Goal: Information Seeking & Learning: Learn about a topic

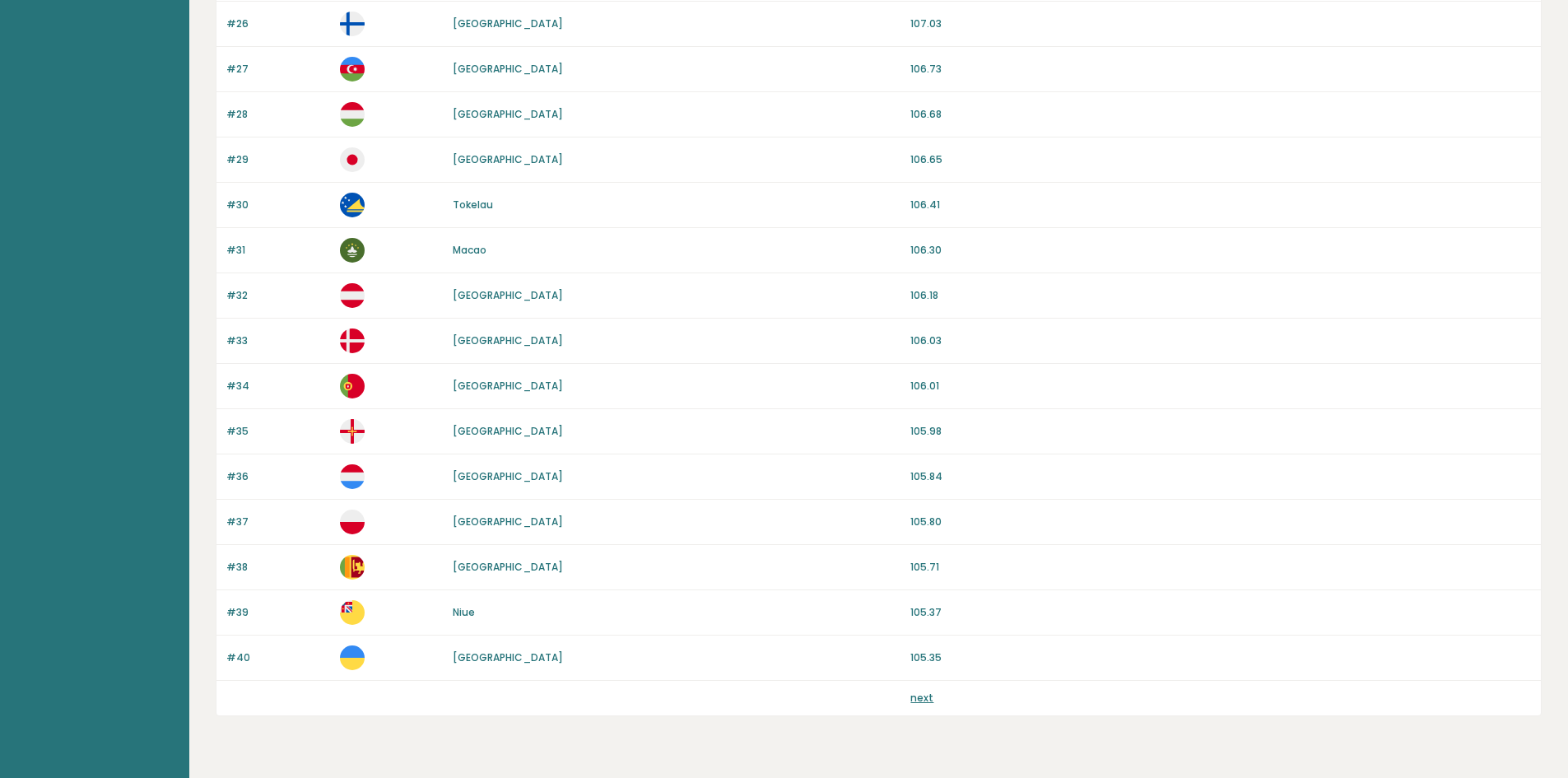
scroll to position [1360, 0]
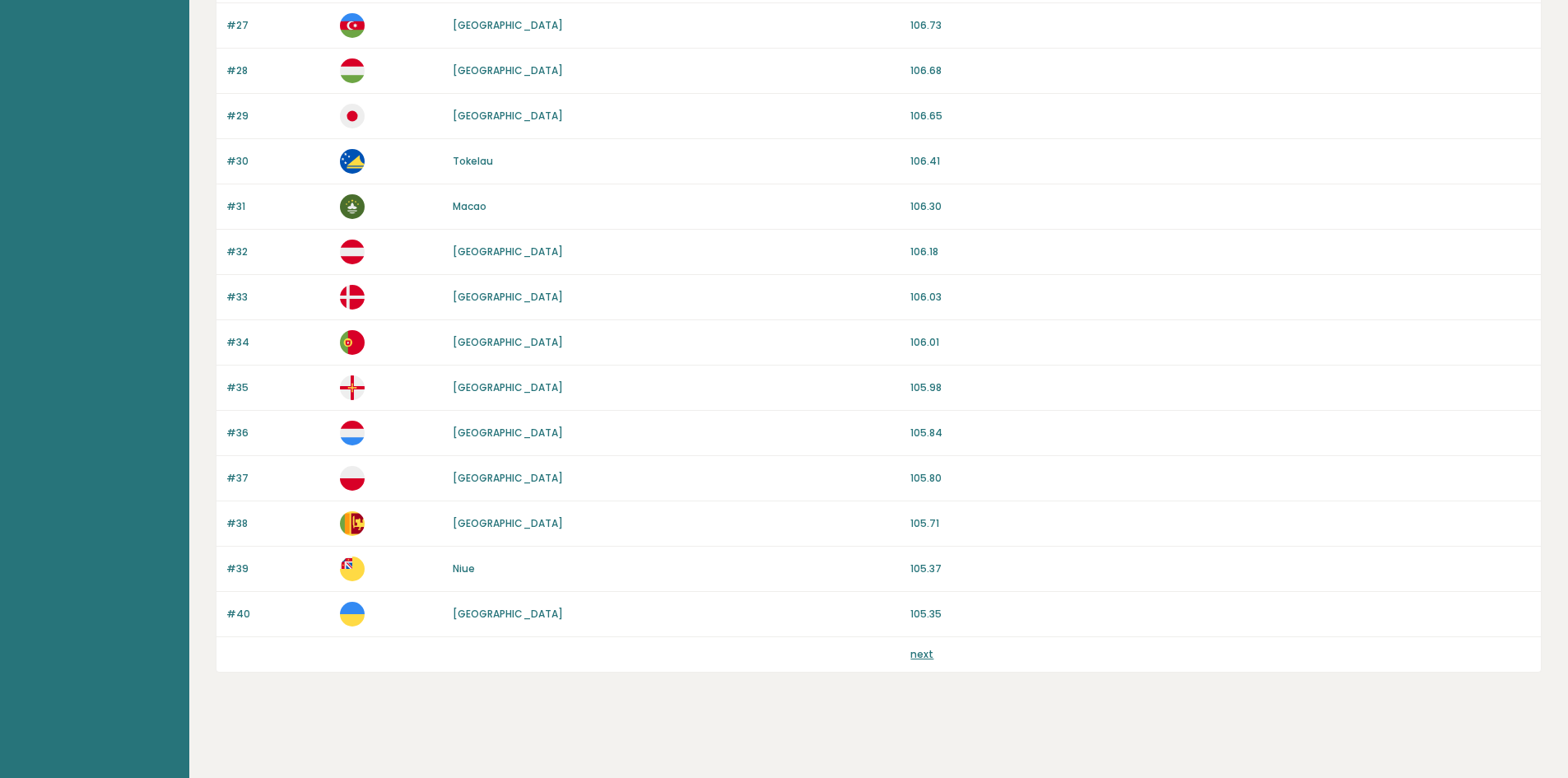
click at [920, 654] on link "next" at bounding box center [922, 654] width 23 height 14
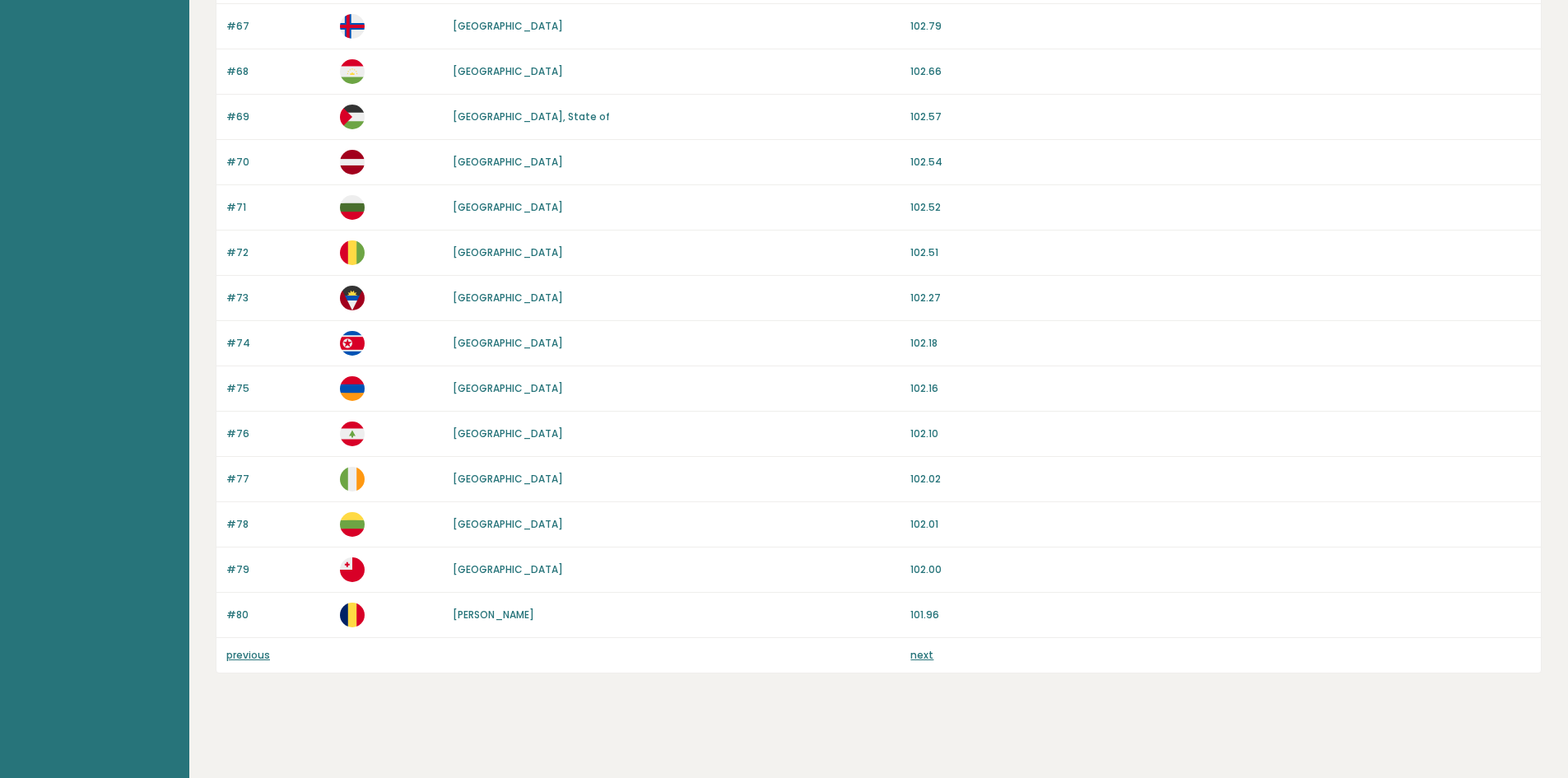
scroll to position [1360, 0]
click at [929, 653] on link "next" at bounding box center [922, 654] width 23 height 14
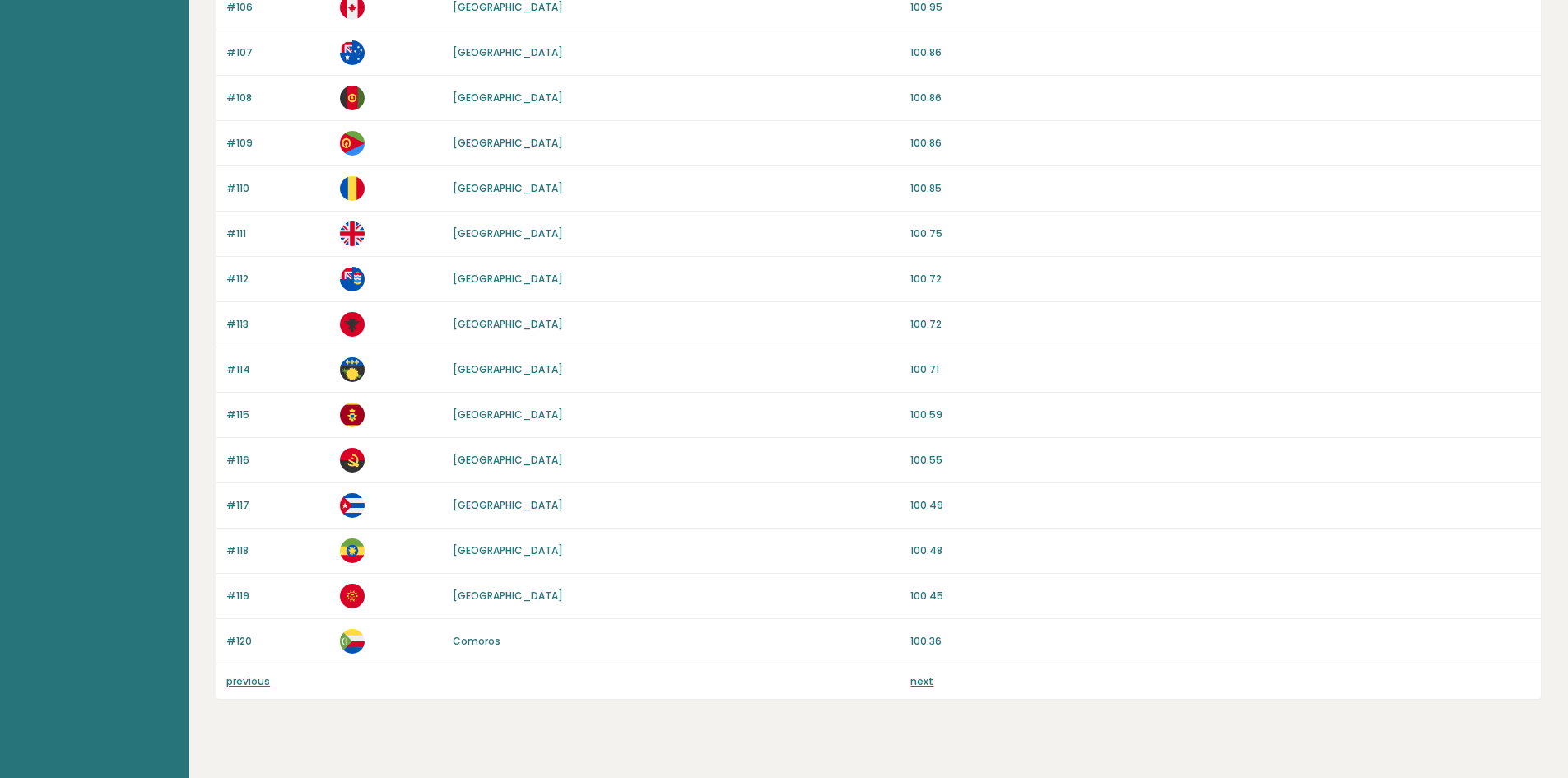
scroll to position [1360, 0]
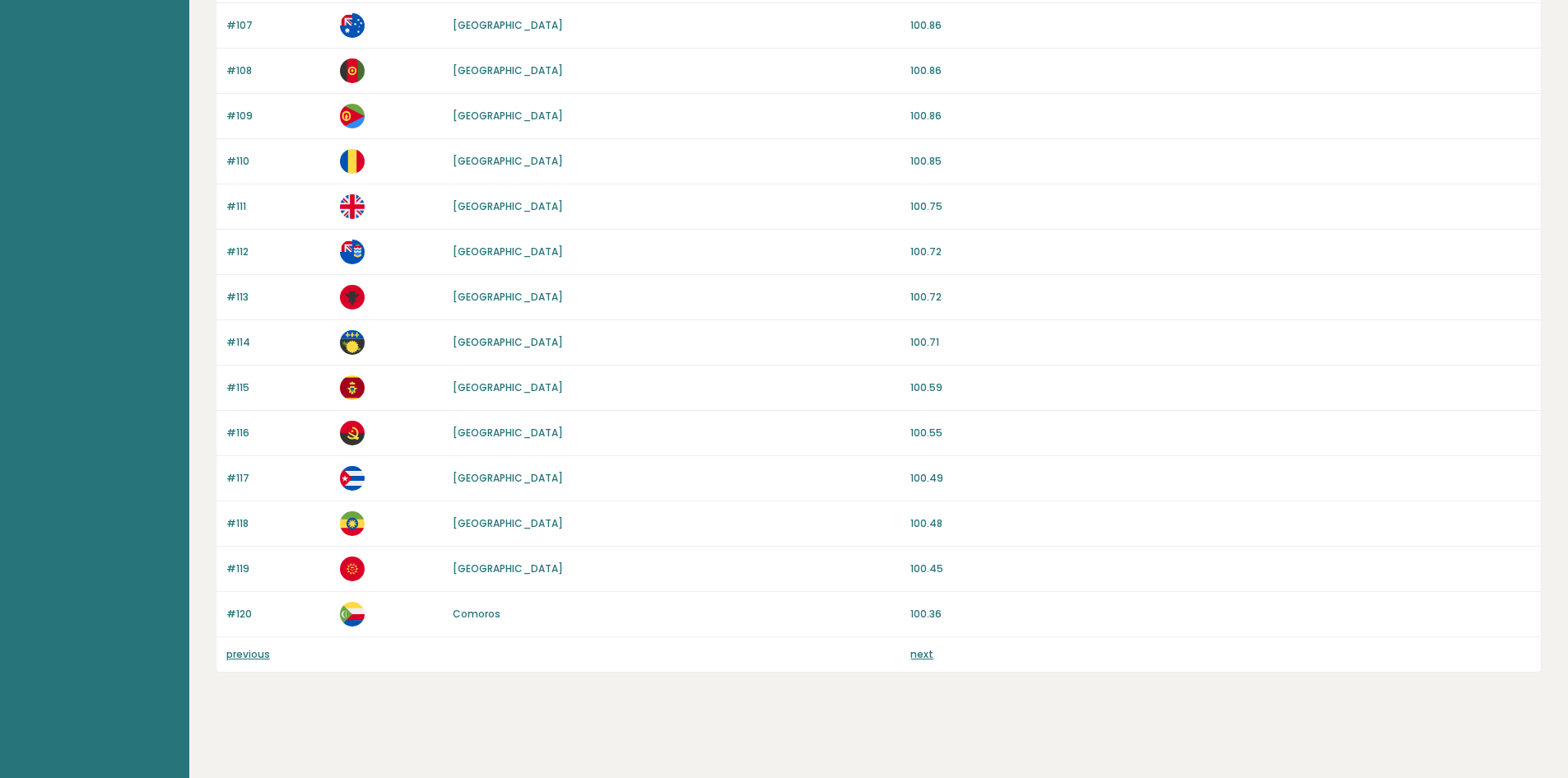
click at [927, 652] on link "next" at bounding box center [922, 654] width 23 height 14
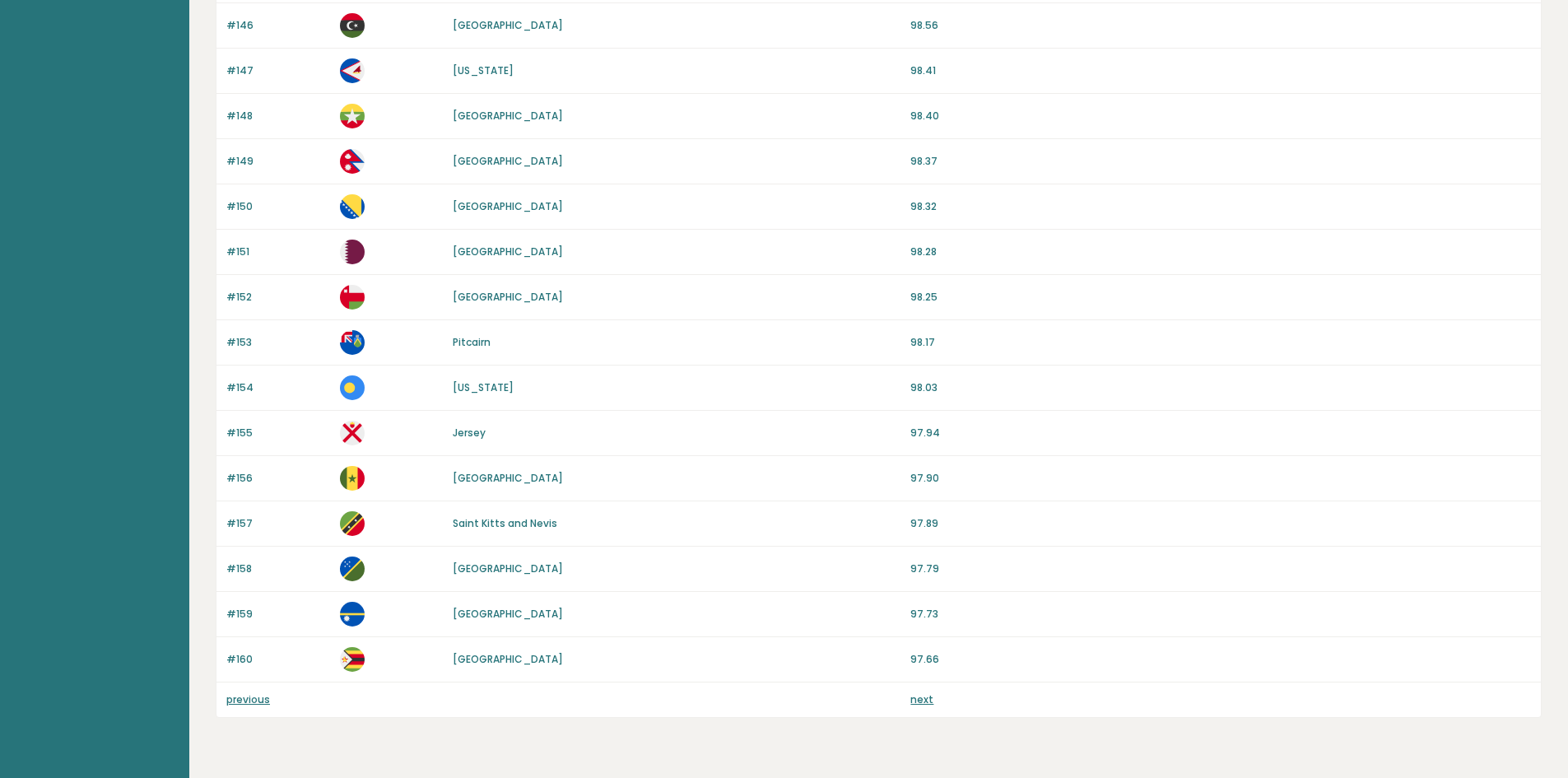
scroll to position [1360, 0]
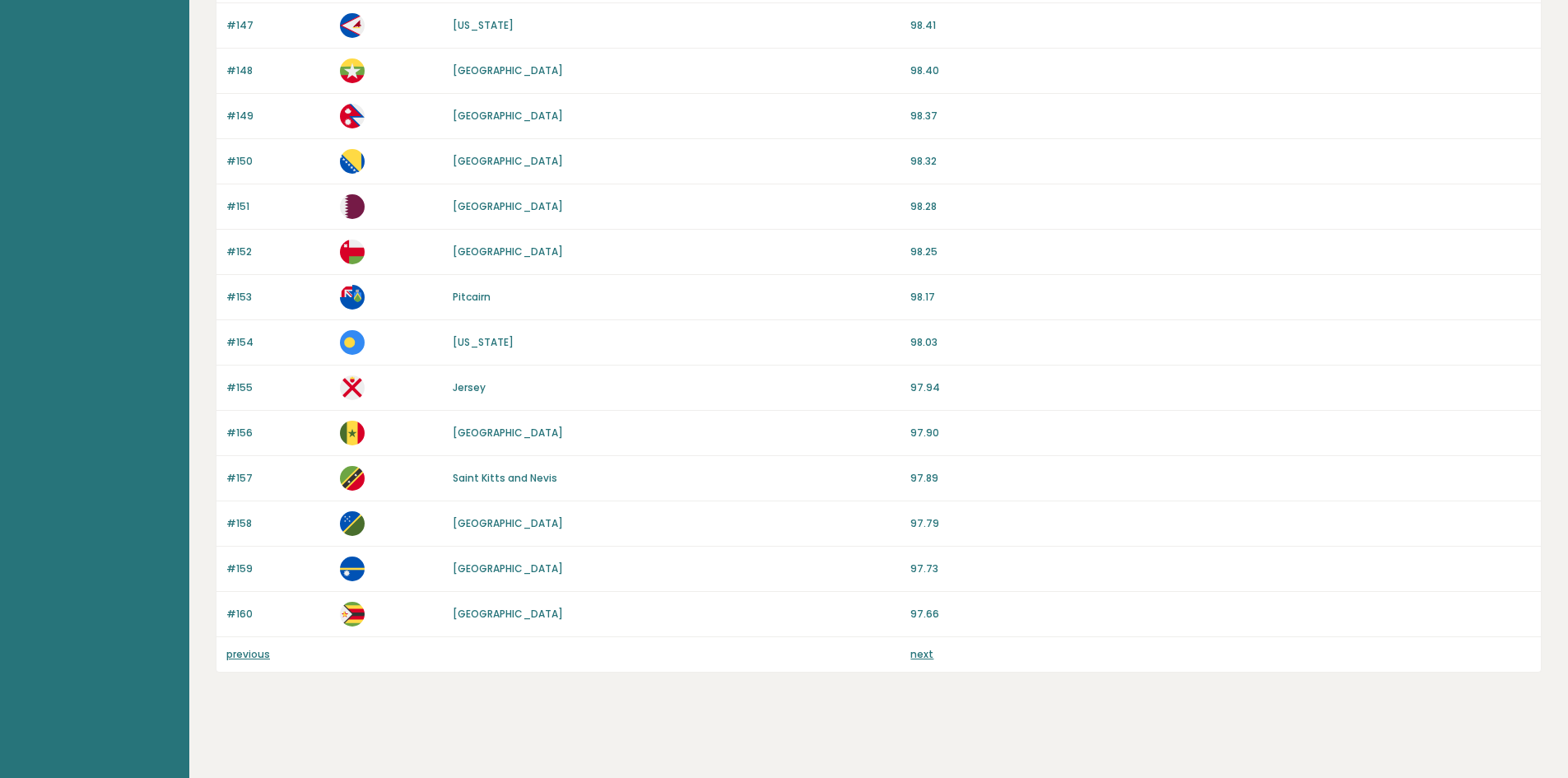
click at [931, 655] on link "next" at bounding box center [922, 654] width 23 height 14
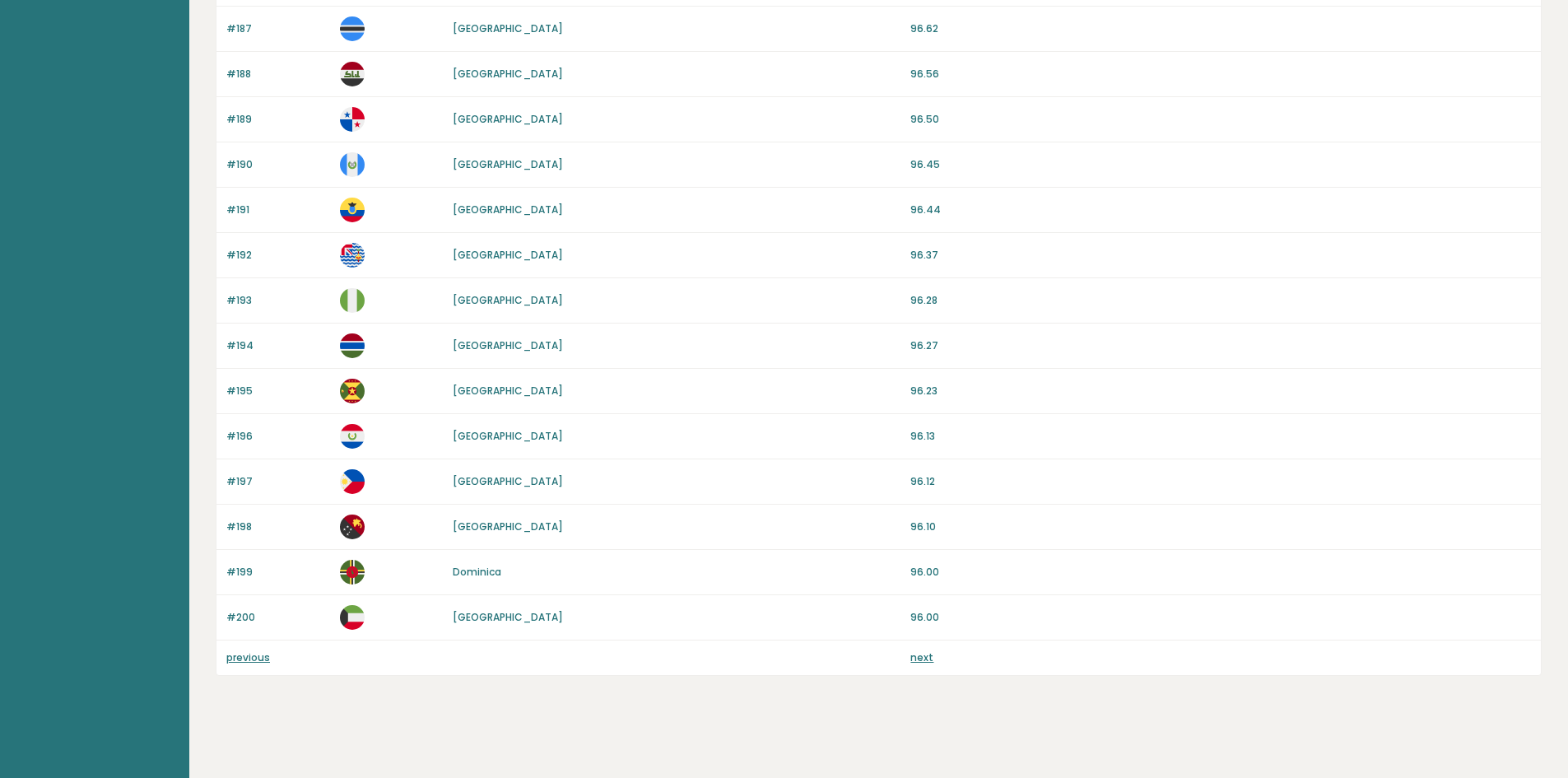
scroll to position [1360, 0]
